Goal: Task Accomplishment & Management: Complete application form

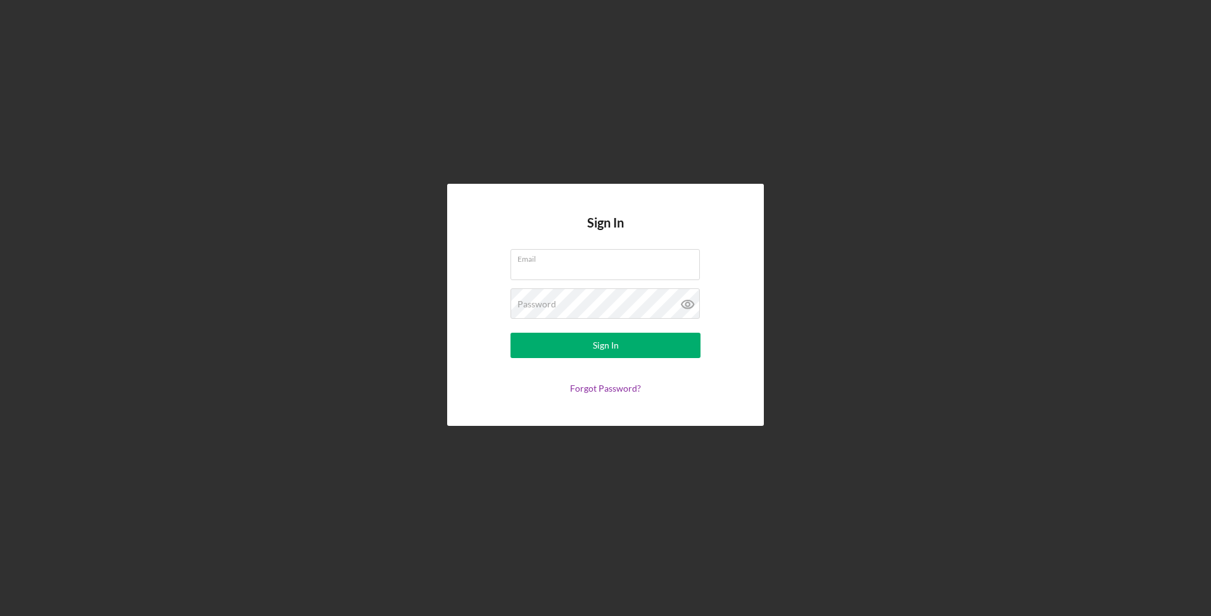
type input "[EMAIL_ADDRESS][DOMAIN_NAME]"
click at [573, 341] on button "Sign In" at bounding box center [605, 344] width 190 height 25
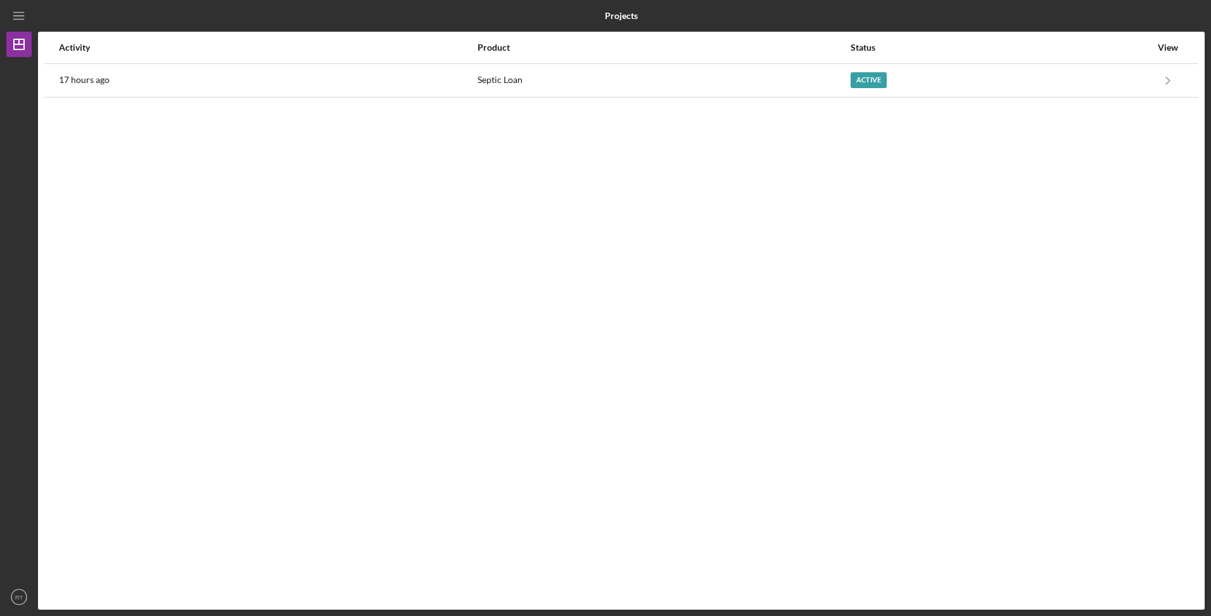
click at [1152, 73] on link "Icon/Navigate" at bounding box center [1168, 81] width 32 height 32
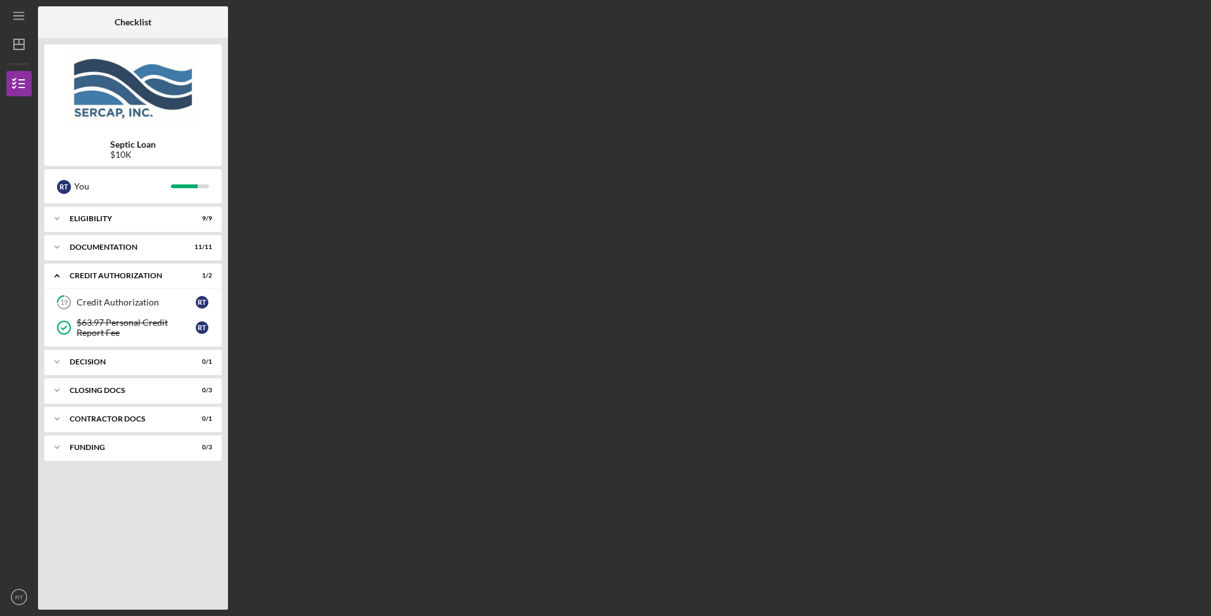
click at [167, 303] on div "Credit Authorization" at bounding box center [136, 302] width 119 height 10
click at [111, 301] on div "Credit Authorization" at bounding box center [136, 302] width 119 height 10
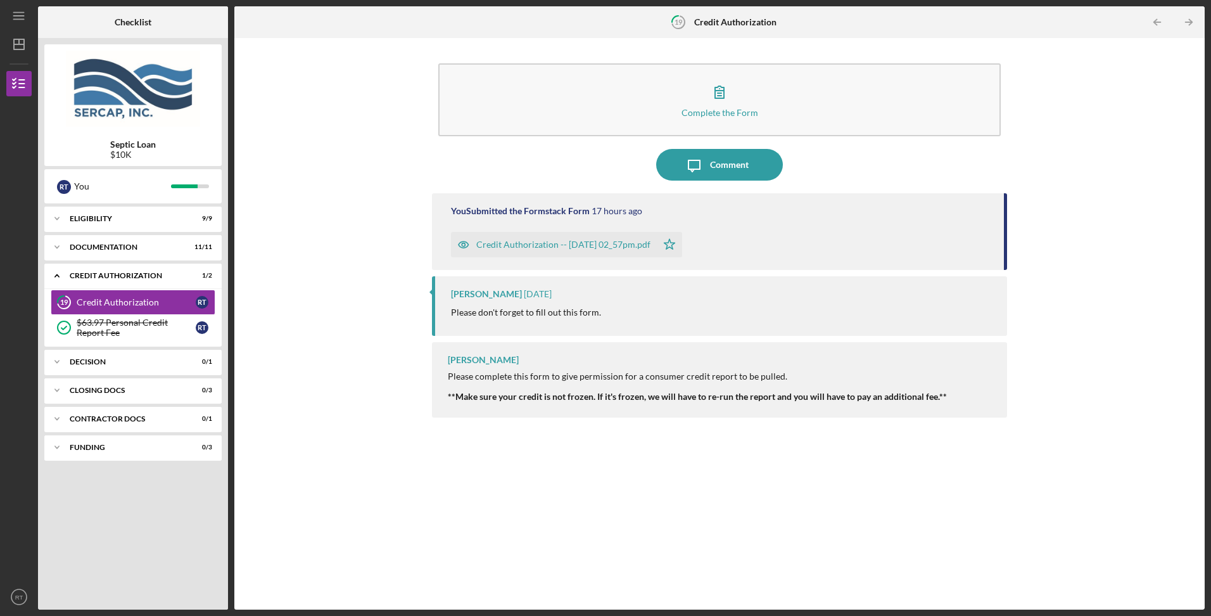
click at [110, 248] on div "Documentation" at bounding box center [125, 247] width 111 height 8
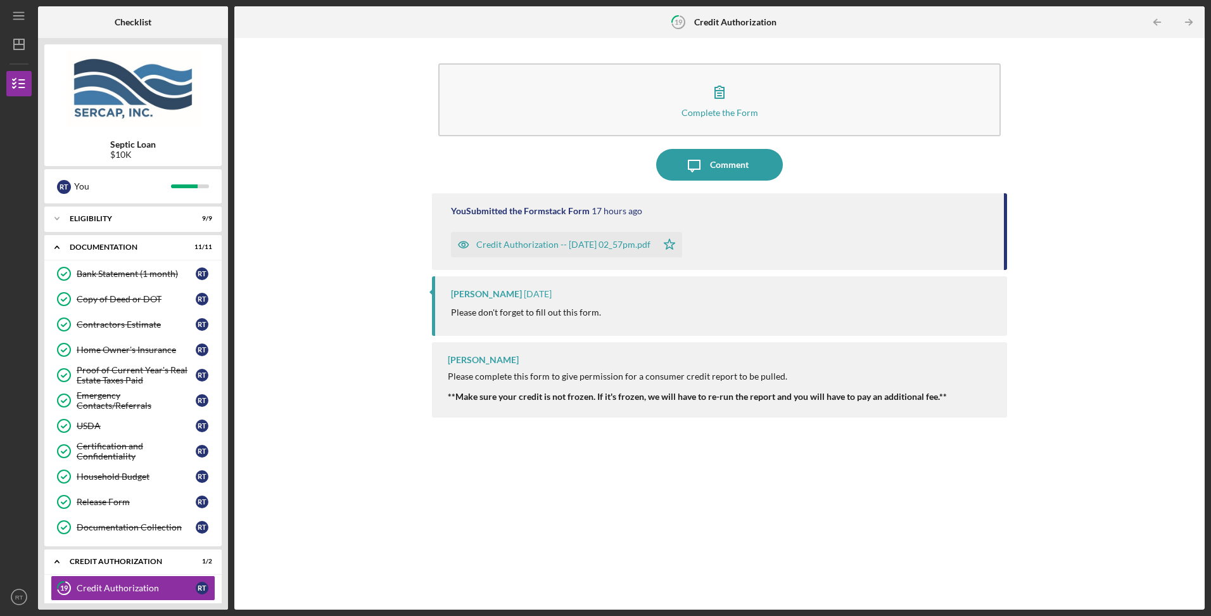
click at [56, 244] on icon "Icon/Expander" at bounding box center [56, 246] width 25 height 25
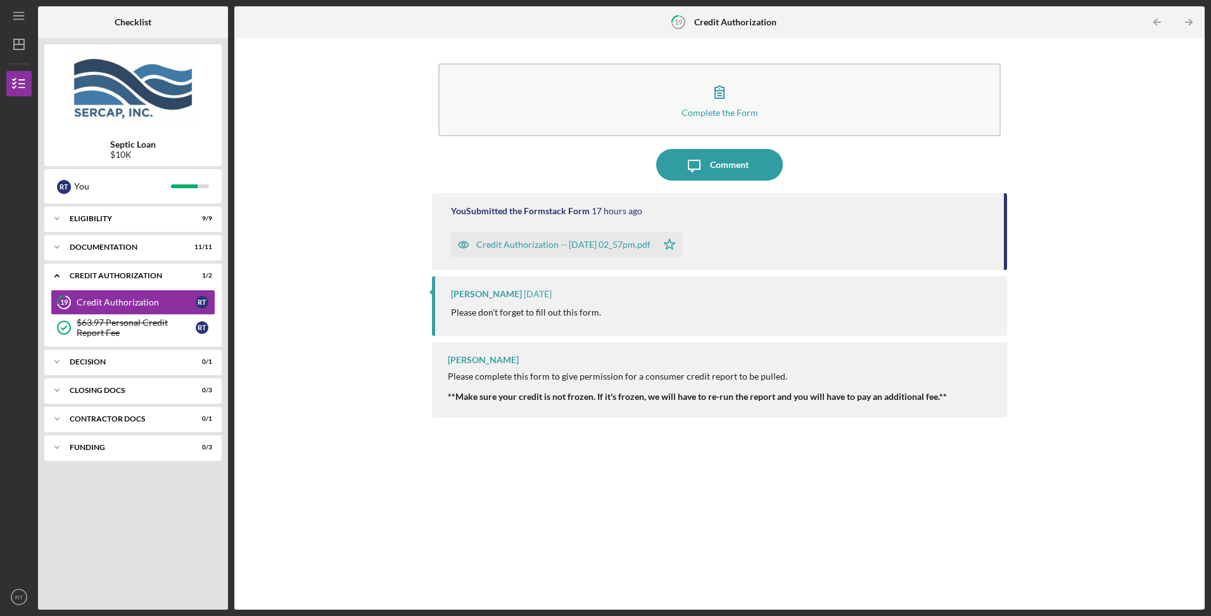
click at [58, 218] on icon "Icon/Expander" at bounding box center [56, 218] width 25 height 25
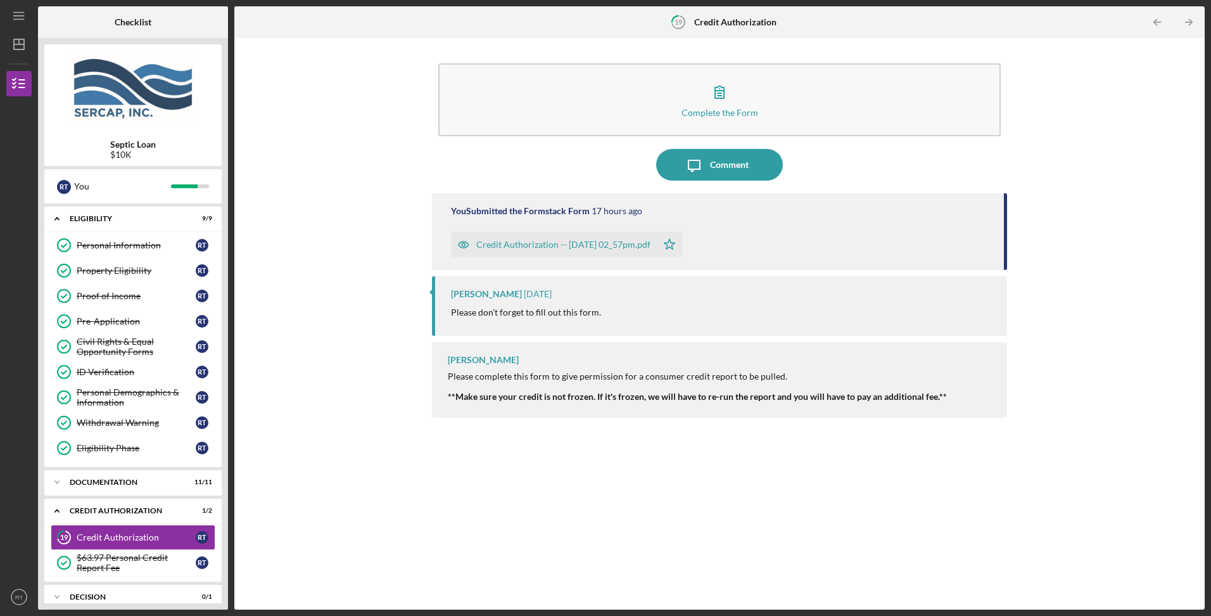
click at [105, 292] on div "Proof of Income" at bounding box center [136, 296] width 119 height 10
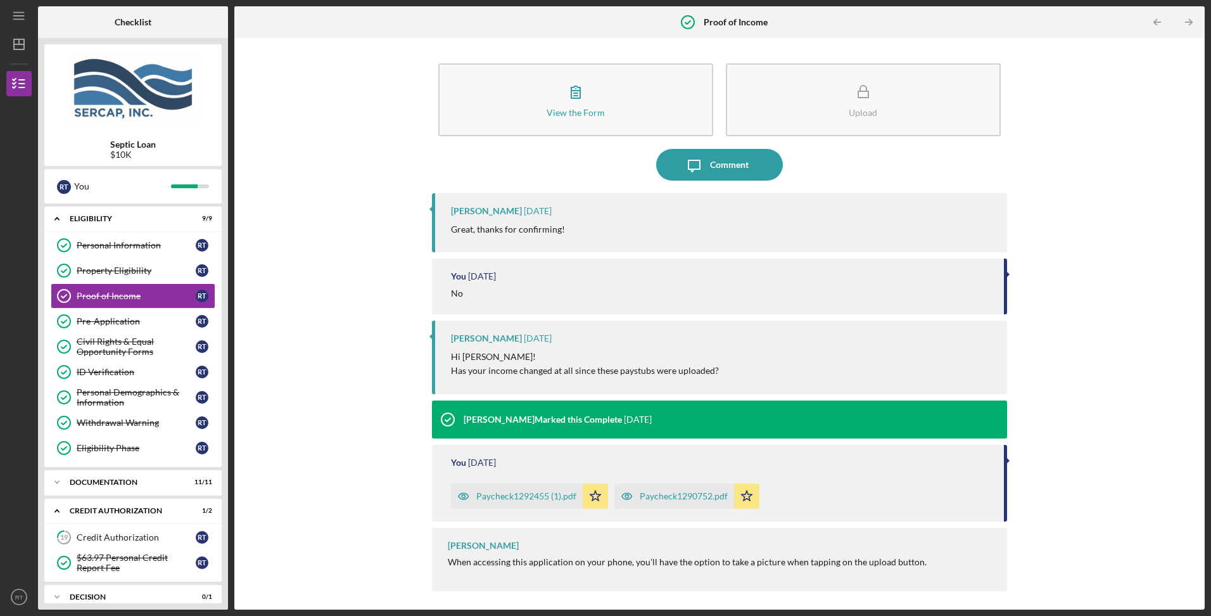
click at [507, 498] on div "Paycheck1292455 (1).pdf" at bounding box center [526, 496] width 100 height 10
